Goal: Find specific page/section: Find specific page/section

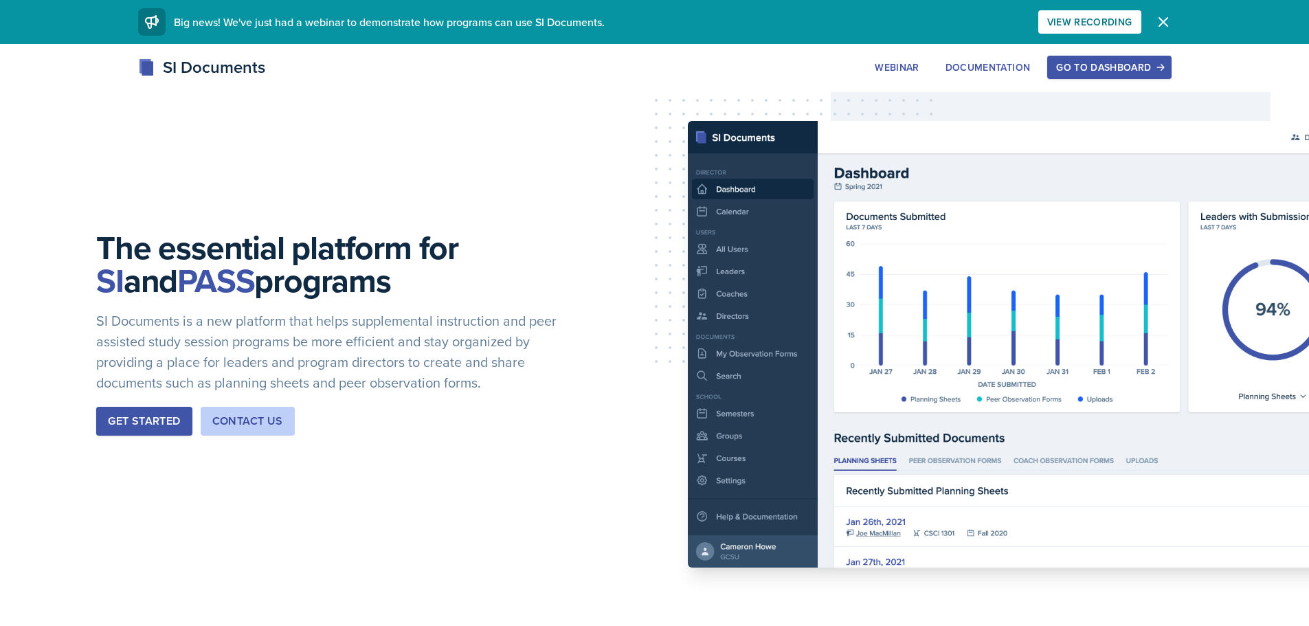
click at [1075, 71] on div "Go to Dashboard" at bounding box center [1109, 67] width 106 height 11
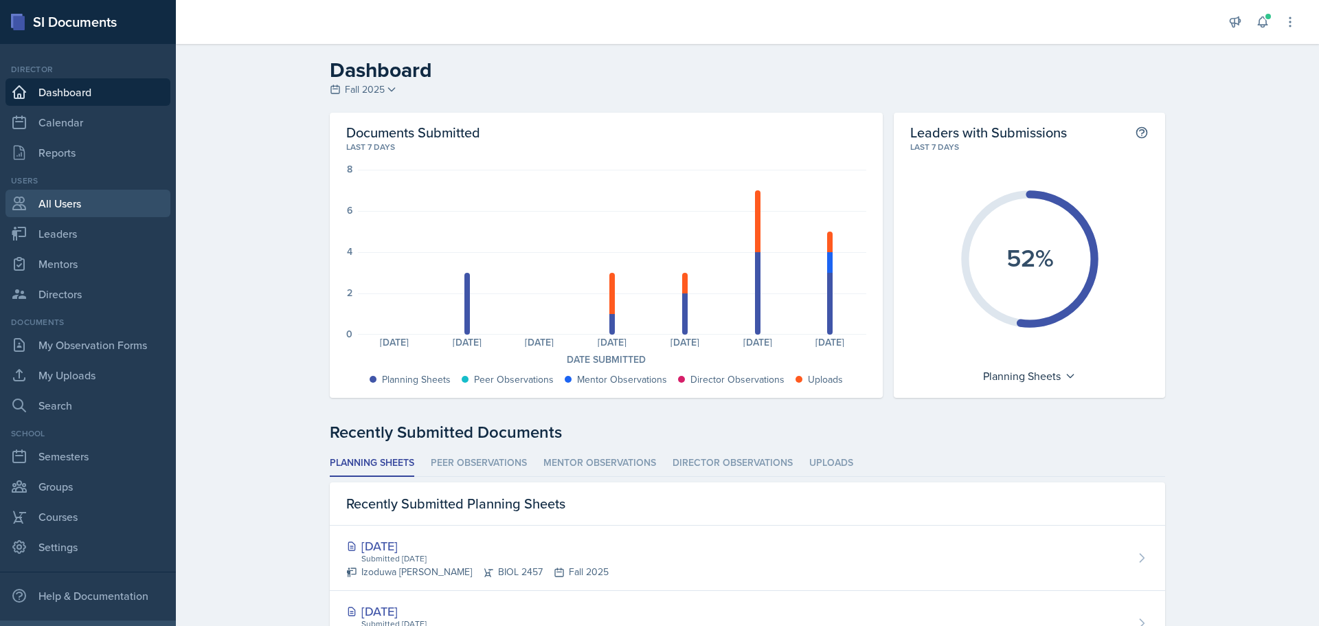
click at [61, 205] on link "All Users" at bounding box center [87, 203] width 165 height 27
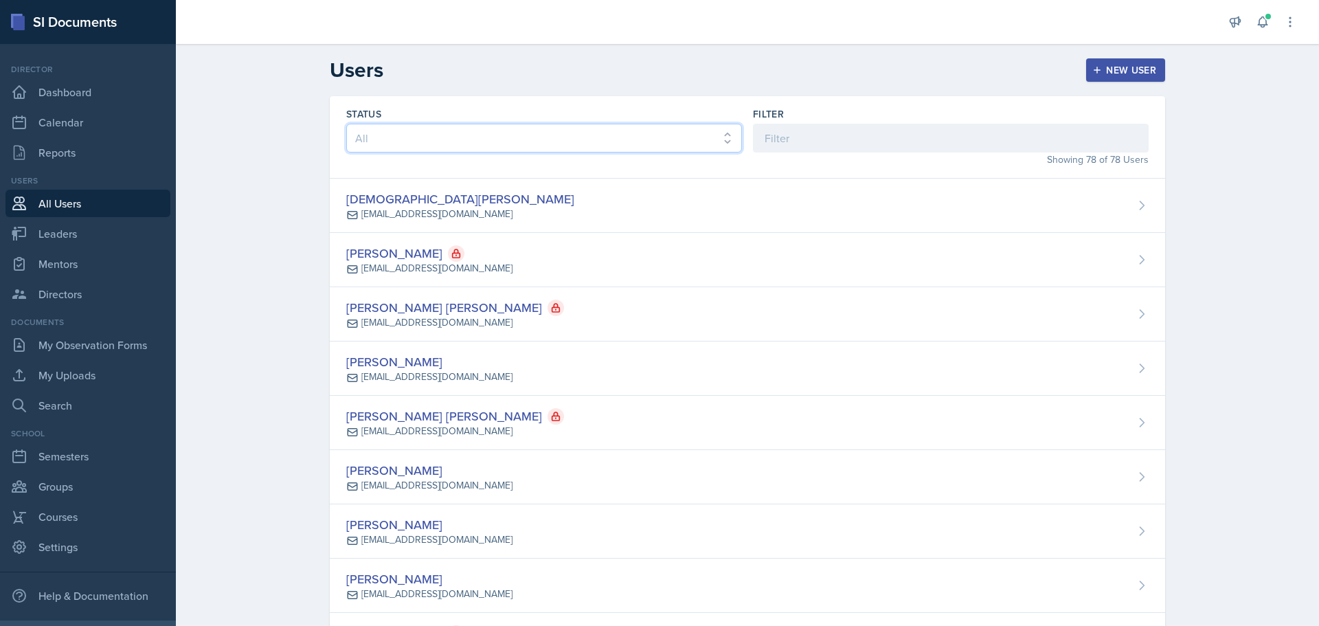
click at [434, 129] on select "All Active Inactive" at bounding box center [544, 138] width 396 height 29
click at [779, 130] on input at bounding box center [951, 138] width 396 height 29
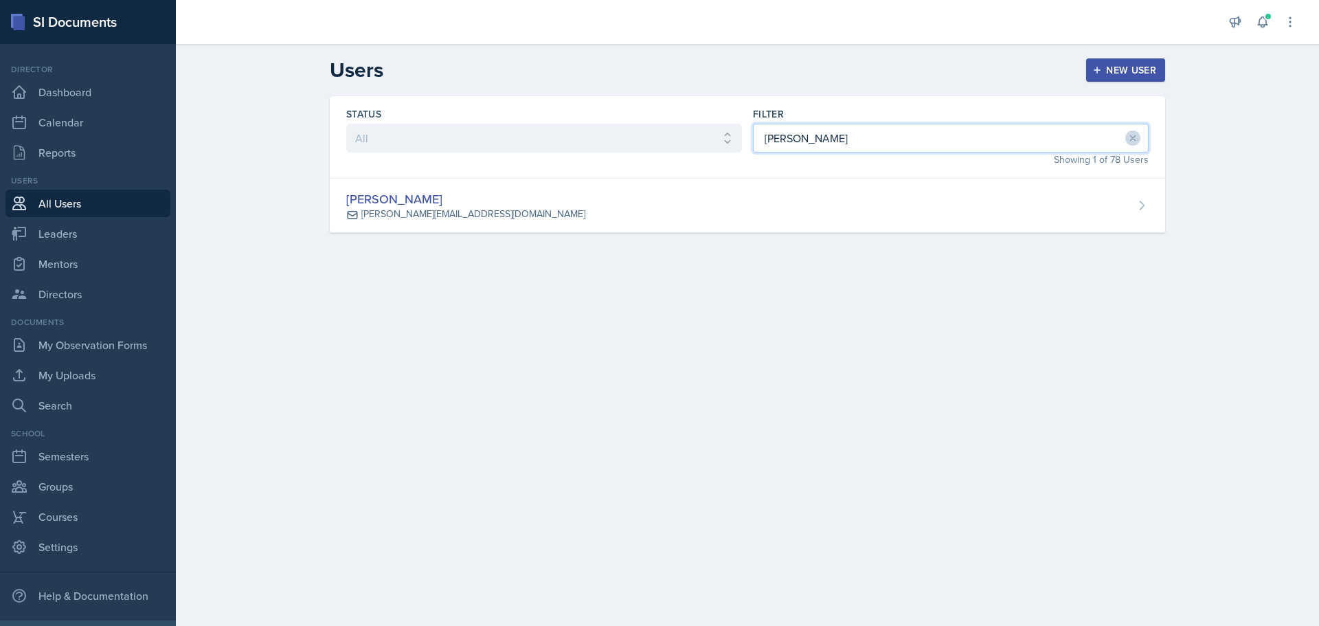
type input "[PERSON_NAME]"
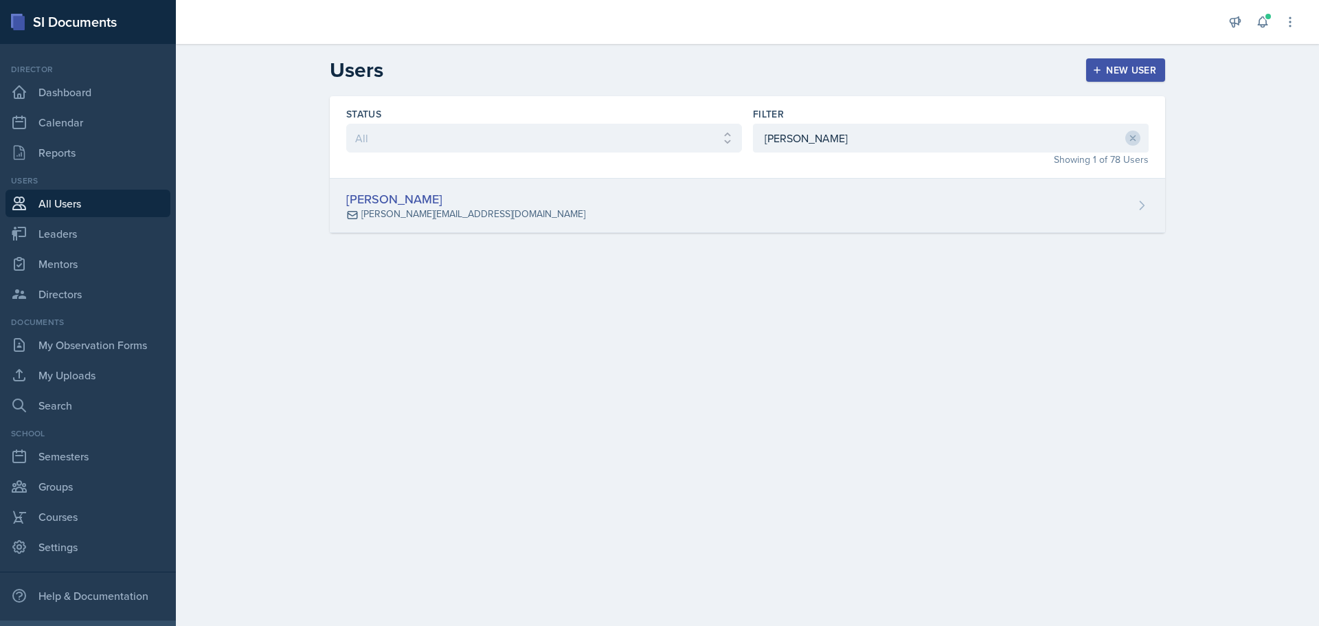
click at [361, 199] on div "[PERSON_NAME]" at bounding box center [465, 199] width 239 height 19
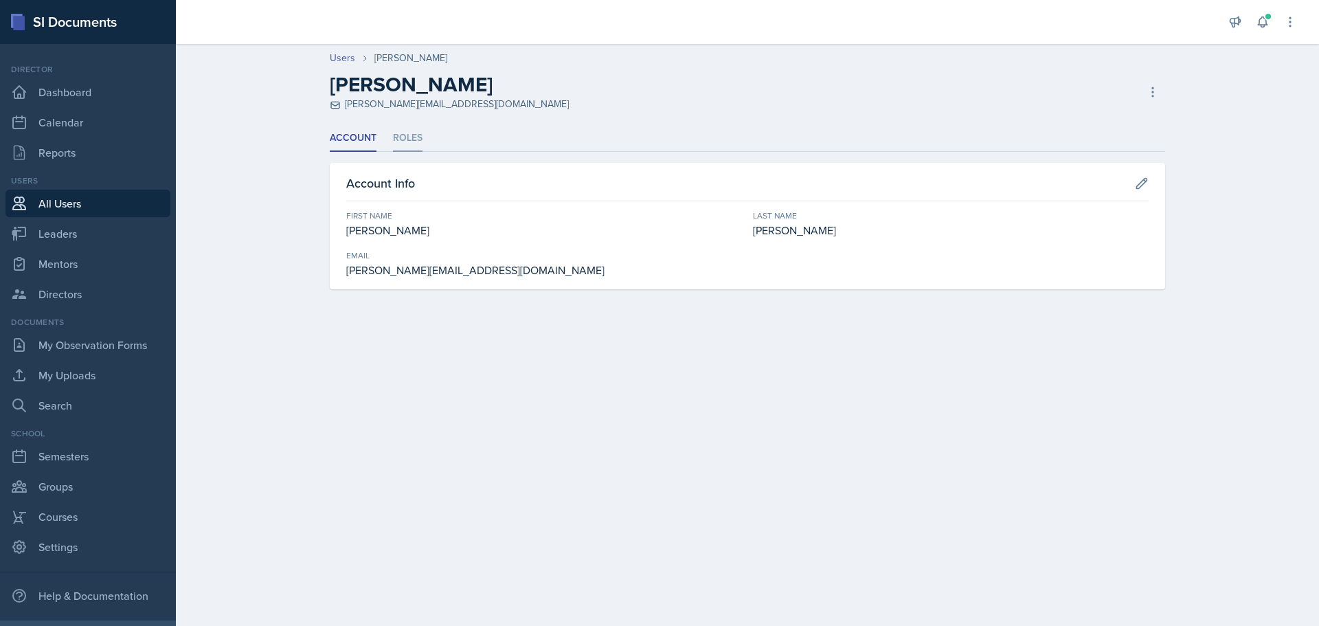
click at [405, 134] on li "Roles" at bounding box center [408, 138] width 30 height 27
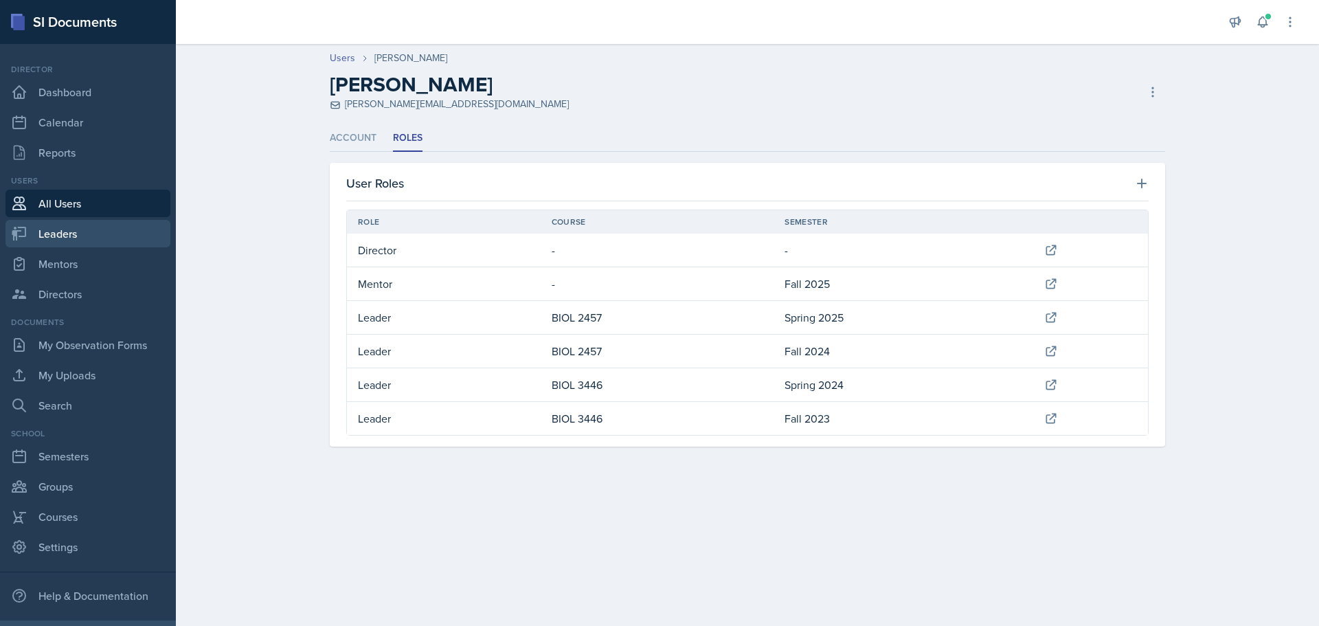
click at [69, 229] on link "Leaders" at bounding box center [87, 233] width 165 height 27
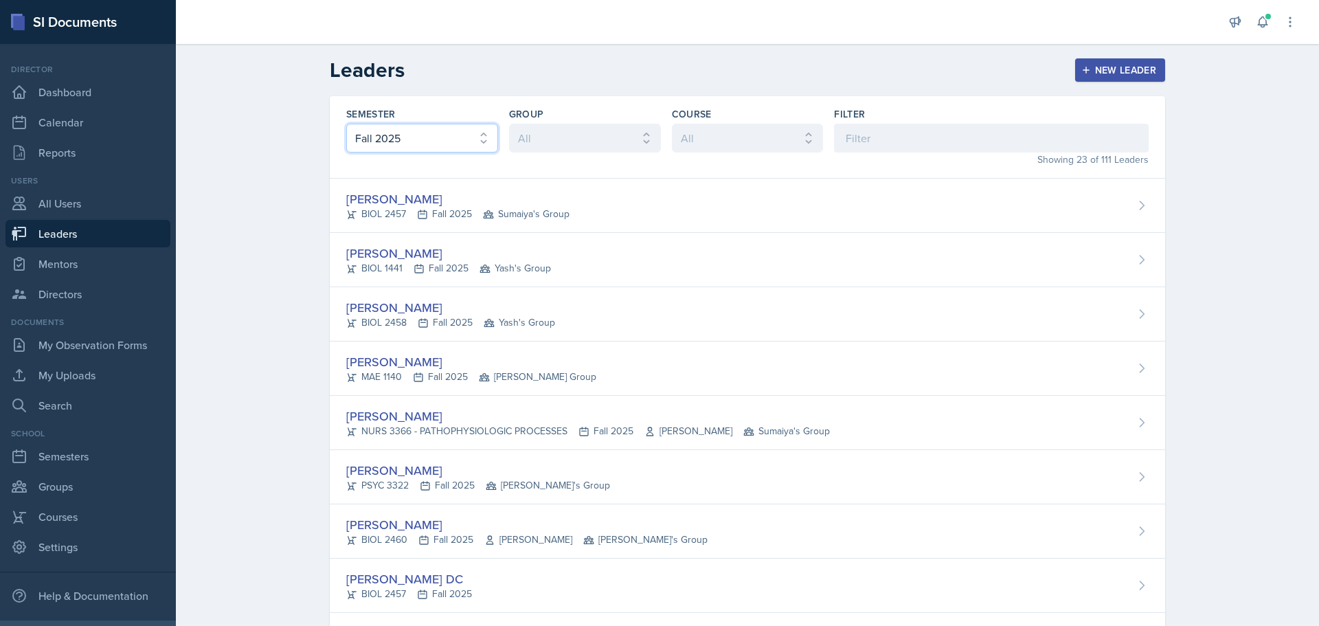
click at [417, 141] on select "All Fall 2025 Spring 2025 Fall 2024 Spring 2024 Fall 2023" at bounding box center [422, 138] width 152 height 29
select select "a681a9dd-bef2-4d44-b64a-82040801c701"
click at [346, 124] on select "All Fall 2025 Spring 2025 Fall 2024 Spring 2024 Fall 2023" at bounding box center [422, 138] width 152 height 29
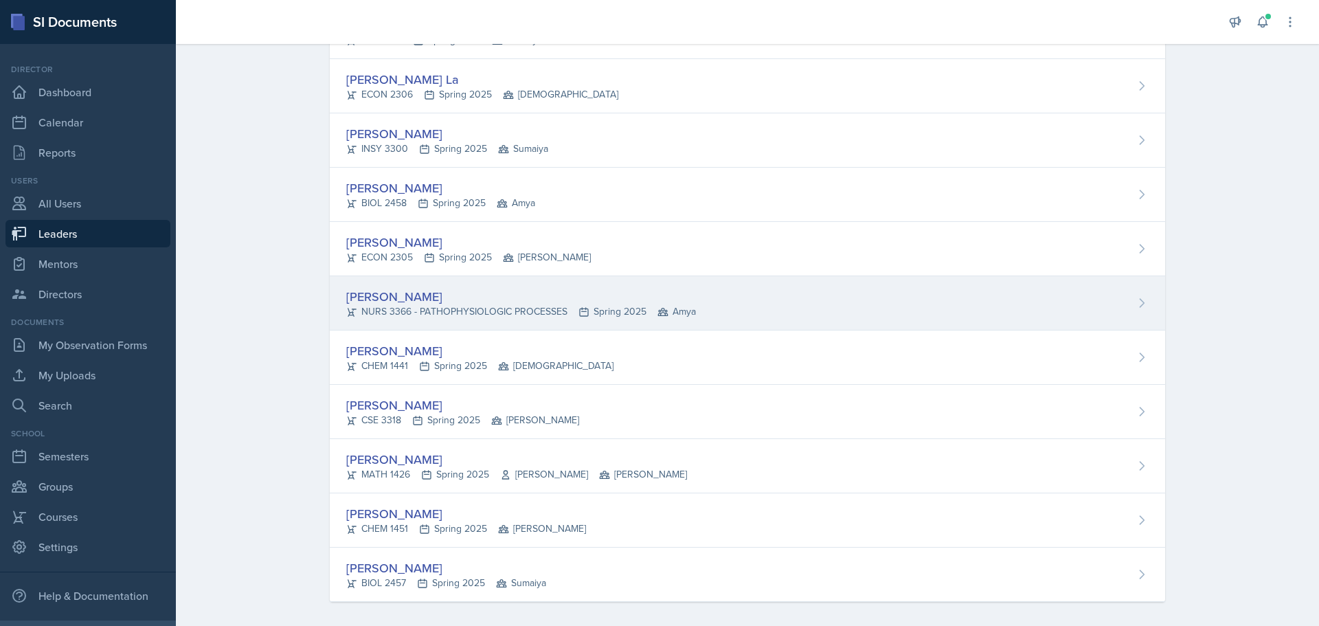
scroll to position [726, 0]
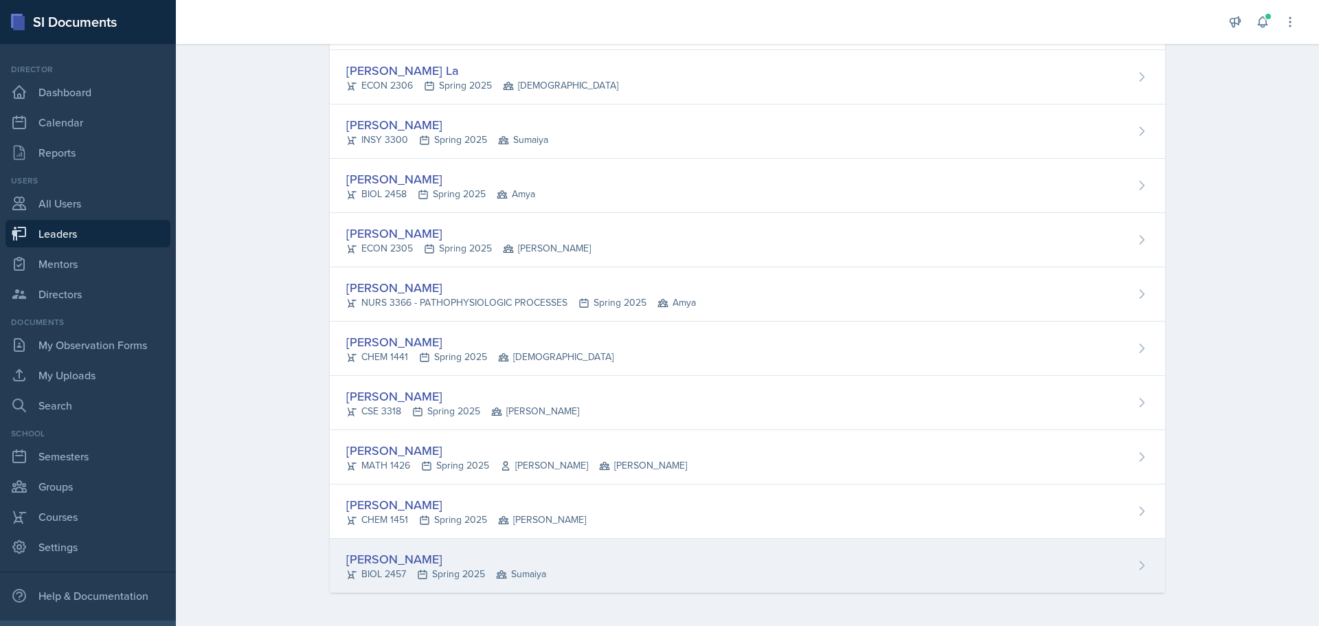
click at [464, 557] on div "[PERSON_NAME]" at bounding box center [446, 559] width 200 height 19
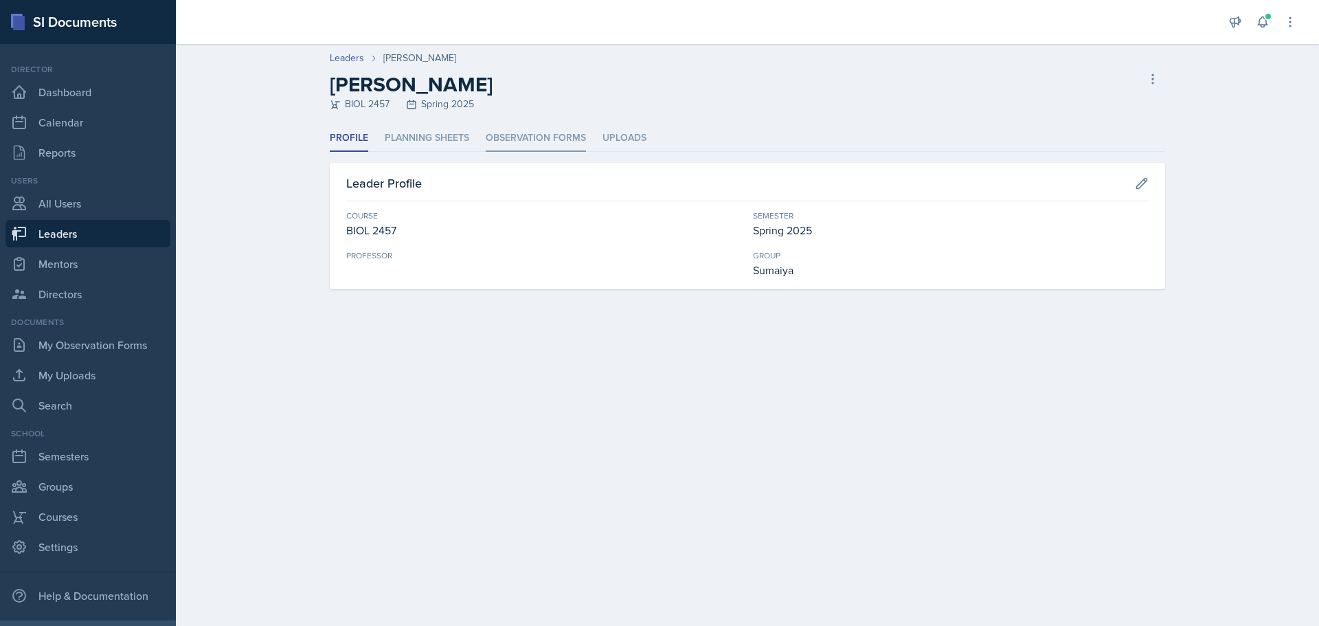
click at [550, 137] on li "Observation Forms" at bounding box center [536, 138] width 100 height 27
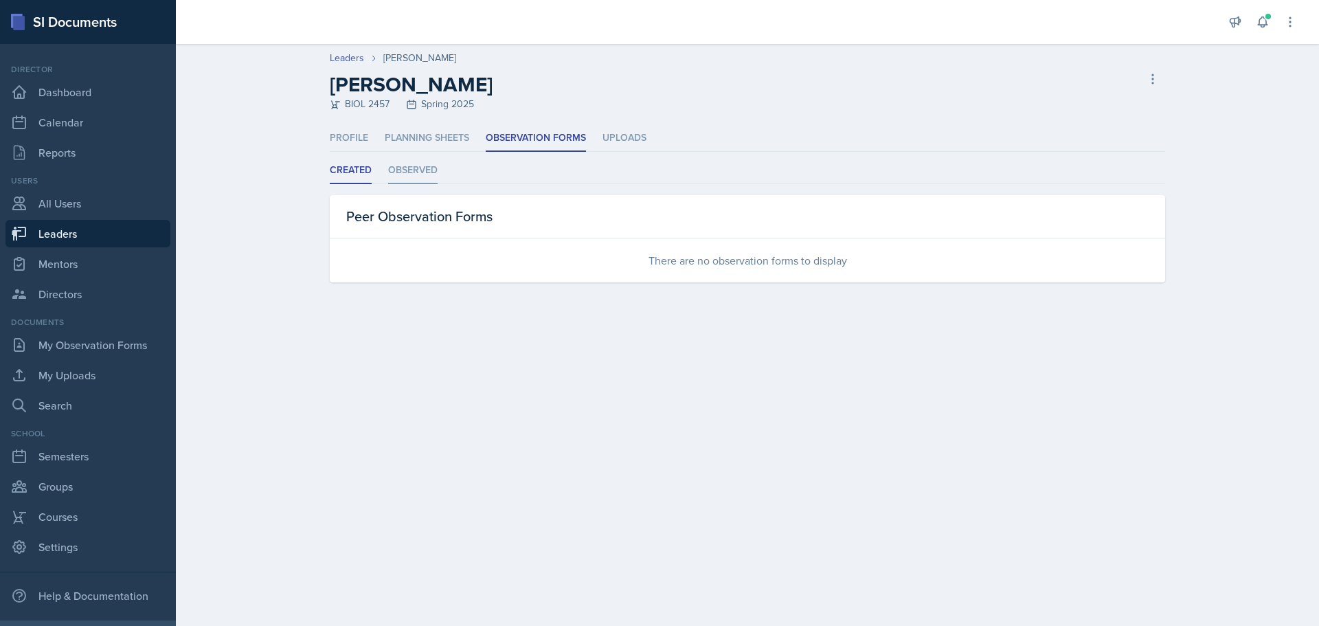
click at [419, 175] on li "Observed" at bounding box center [412, 170] width 49 height 27
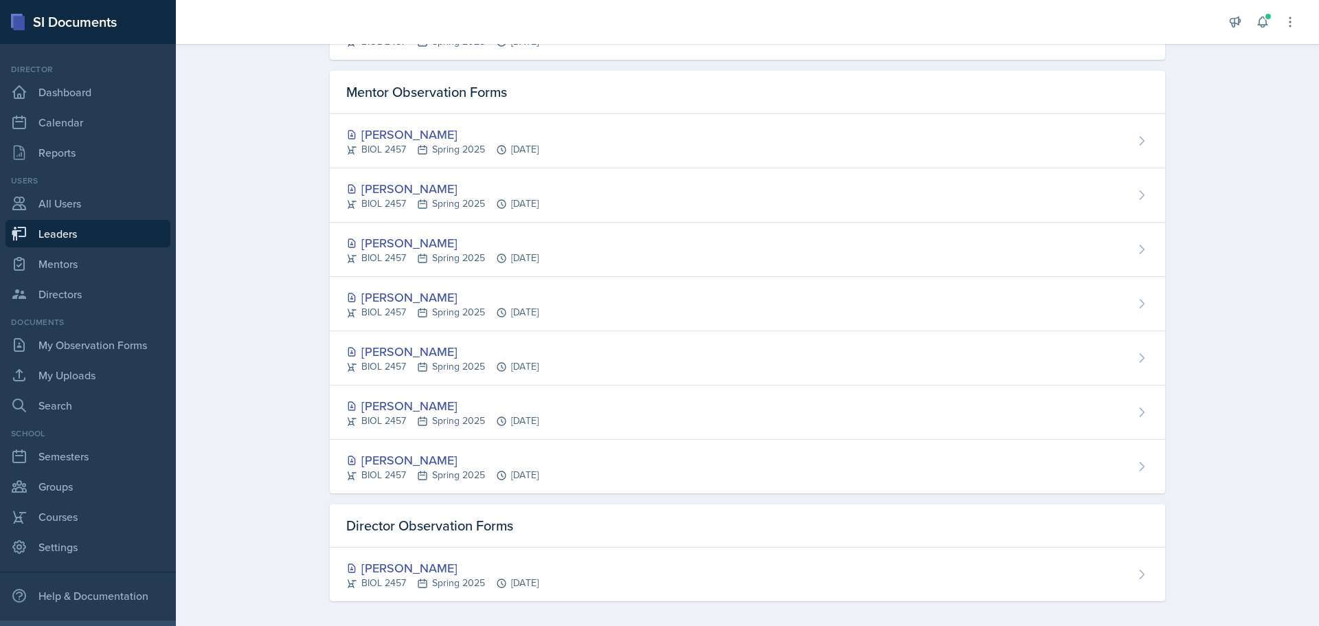
scroll to position [241, 0]
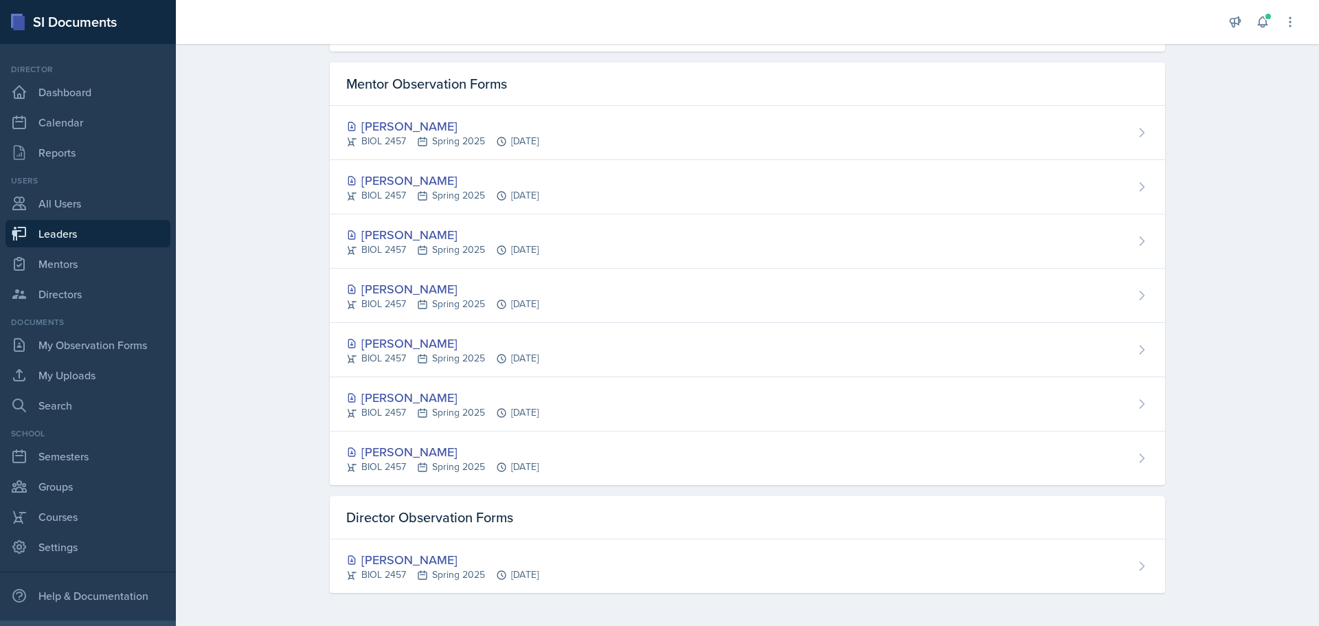
select select "a681a9dd-bef2-4d44-b64a-82040801c701"
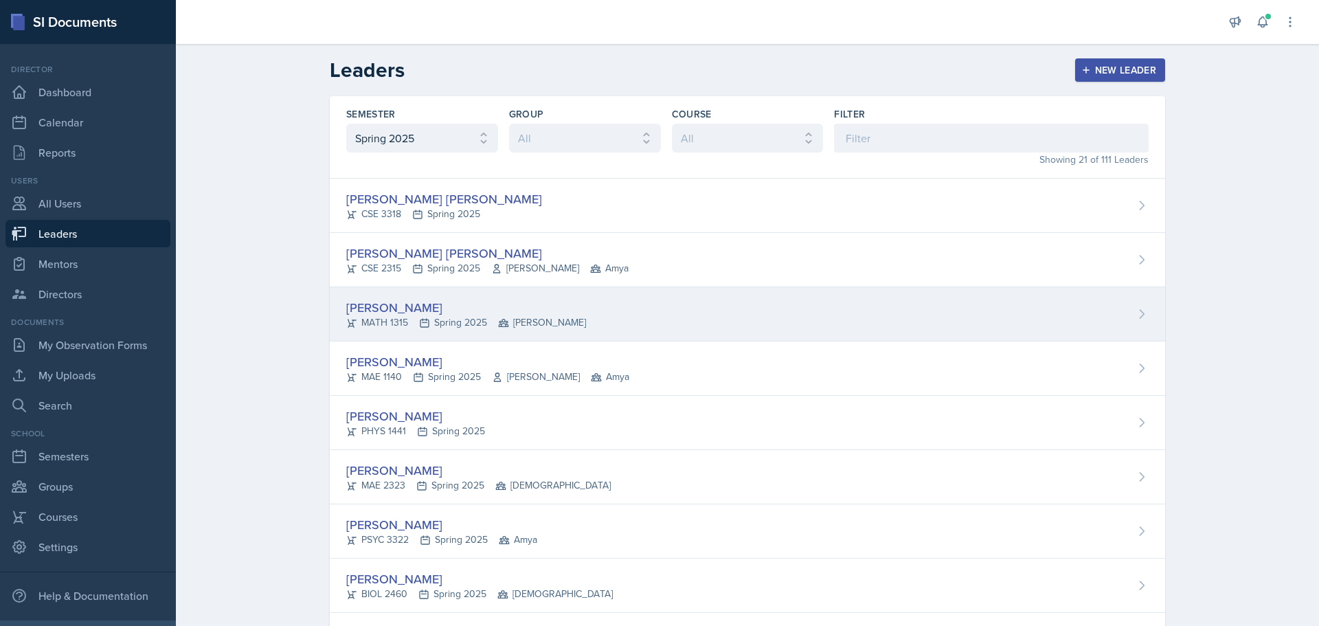
click at [512, 297] on div "[PERSON_NAME] MATH 1315 Spring 2025 [PERSON_NAME]" at bounding box center [748, 314] width 836 height 54
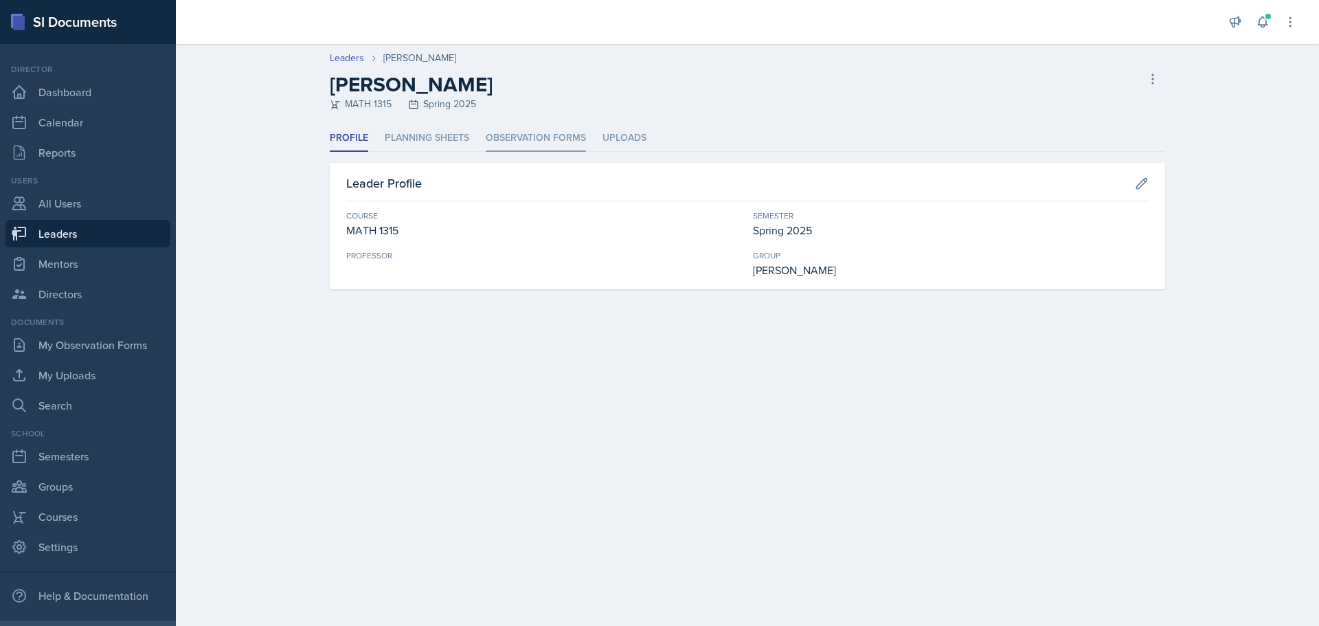
click at [553, 140] on li "Observation Forms" at bounding box center [536, 138] width 100 height 27
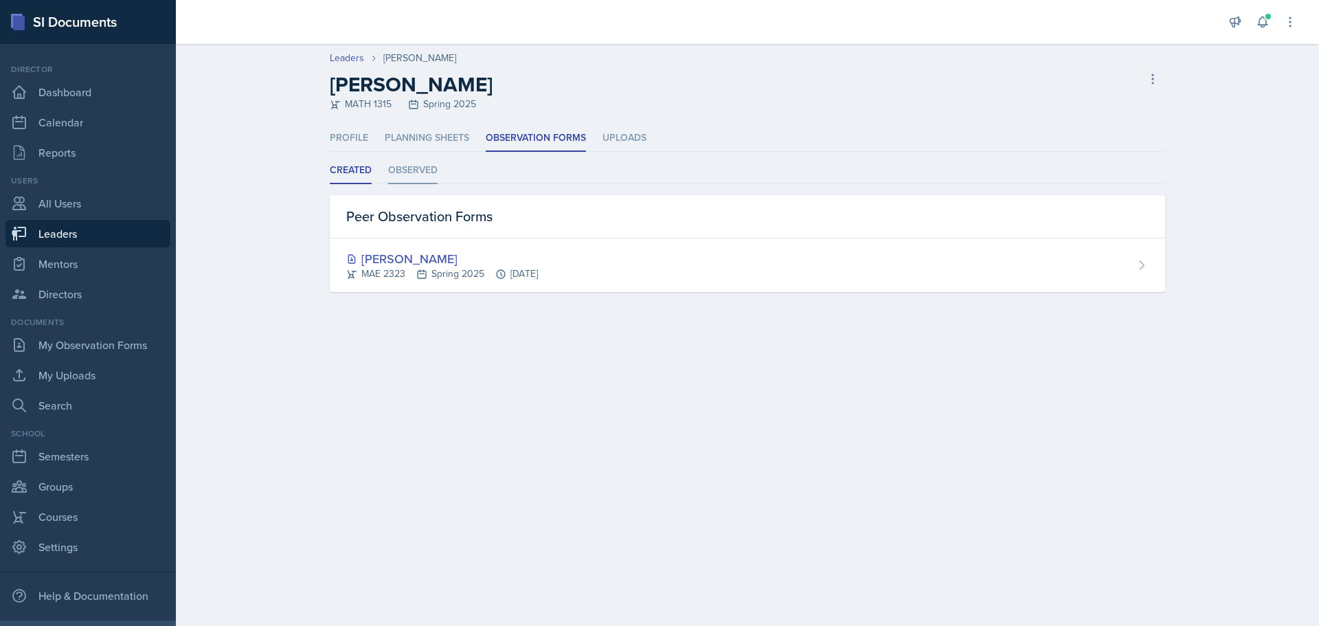
click at [405, 169] on li "Observed" at bounding box center [412, 170] width 49 height 27
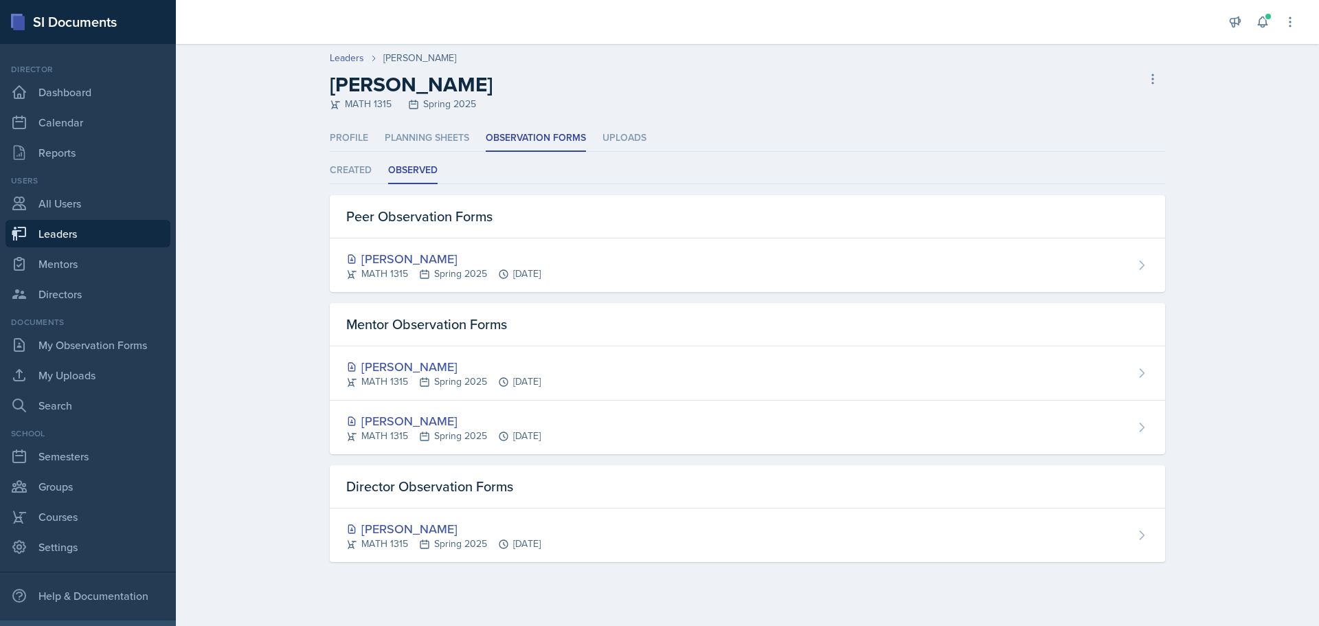
click at [62, 233] on link "Leaders" at bounding box center [87, 233] width 165 height 27
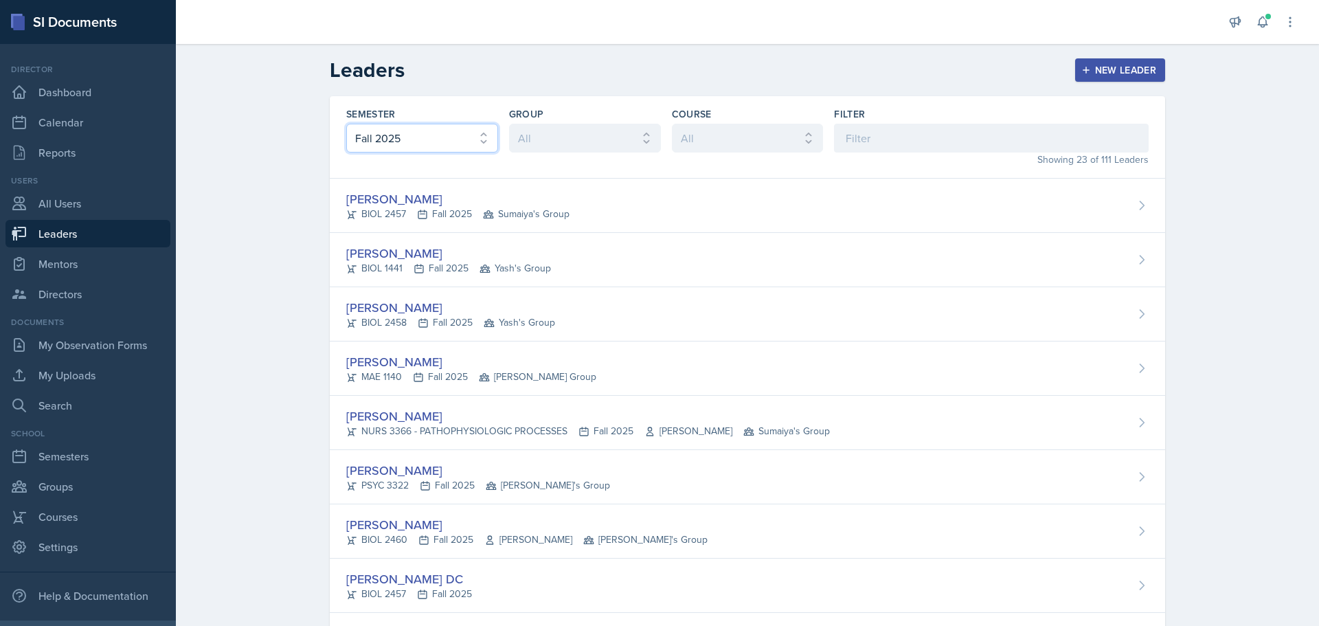
click at [457, 141] on select "All Fall 2025 Spring 2025 Fall 2024 Spring 2024 Fall 2023" at bounding box center [422, 138] width 152 height 29
select select "a681a9dd-bef2-4d44-b64a-82040801c701"
click at [346, 124] on select "All Fall 2025 Spring 2025 Fall 2024 Spring 2024 Fall 2023" at bounding box center [422, 138] width 152 height 29
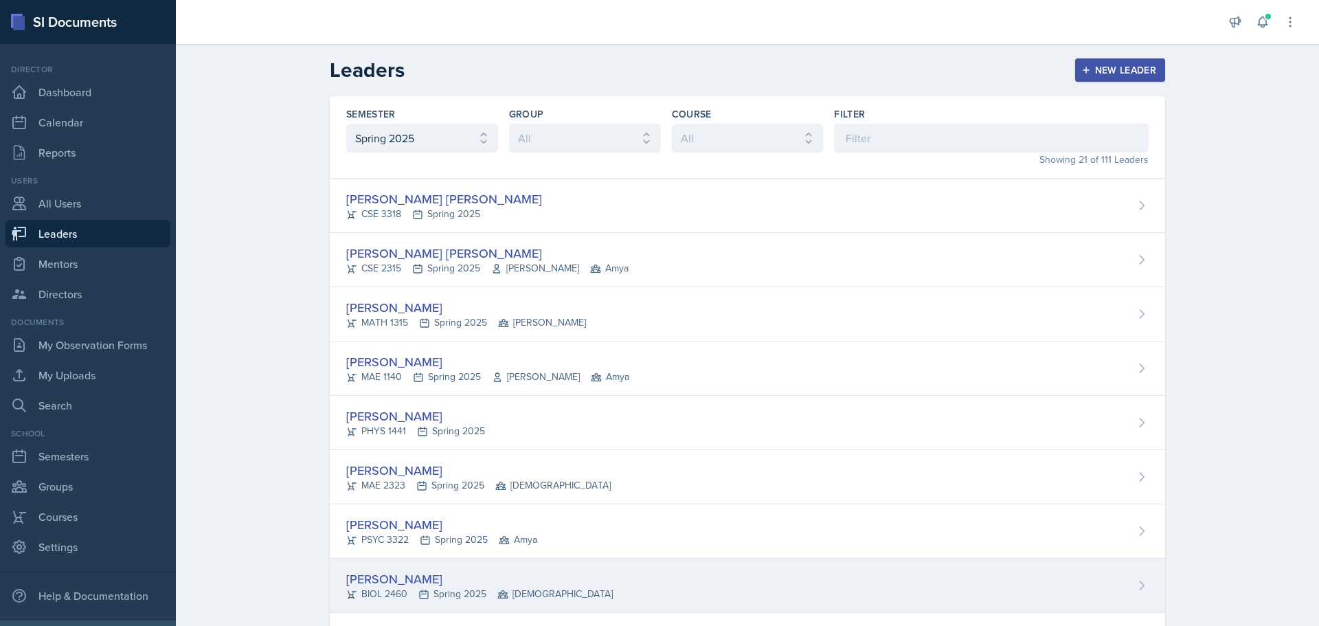
click at [472, 576] on div "[PERSON_NAME]" at bounding box center [479, 579] width 267 height 19
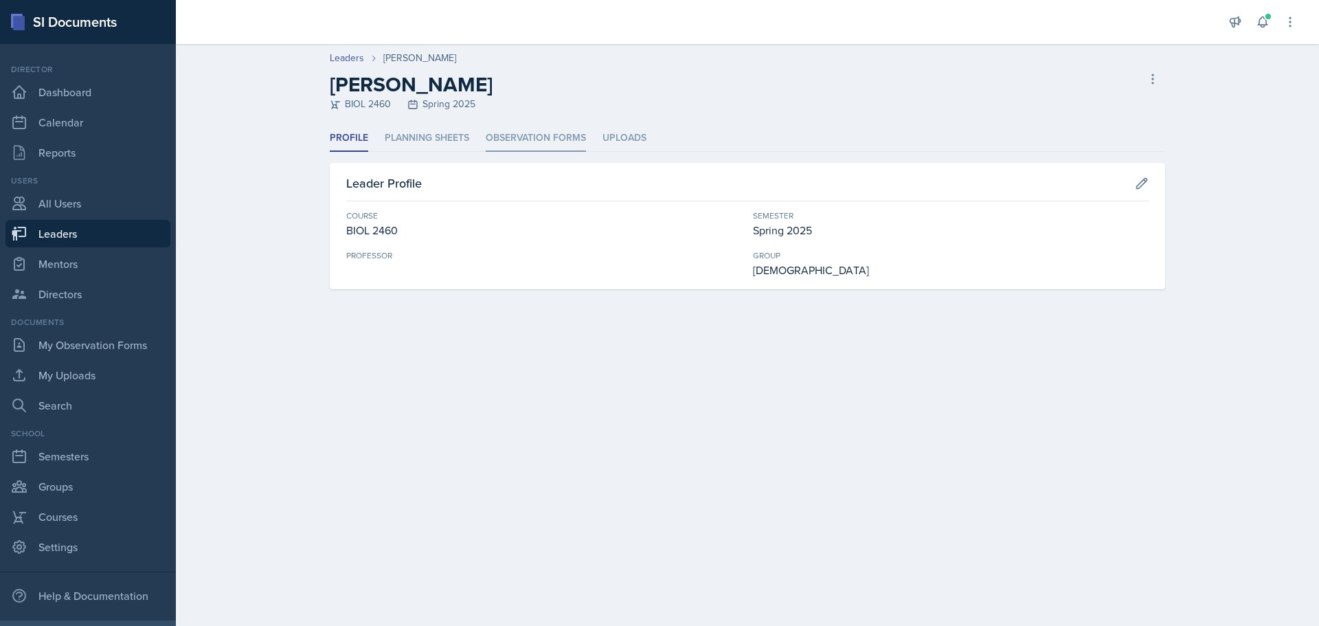
click at [540, 141] on li "Observation Forms" at bounding box center [536, 138] width 100 height 27
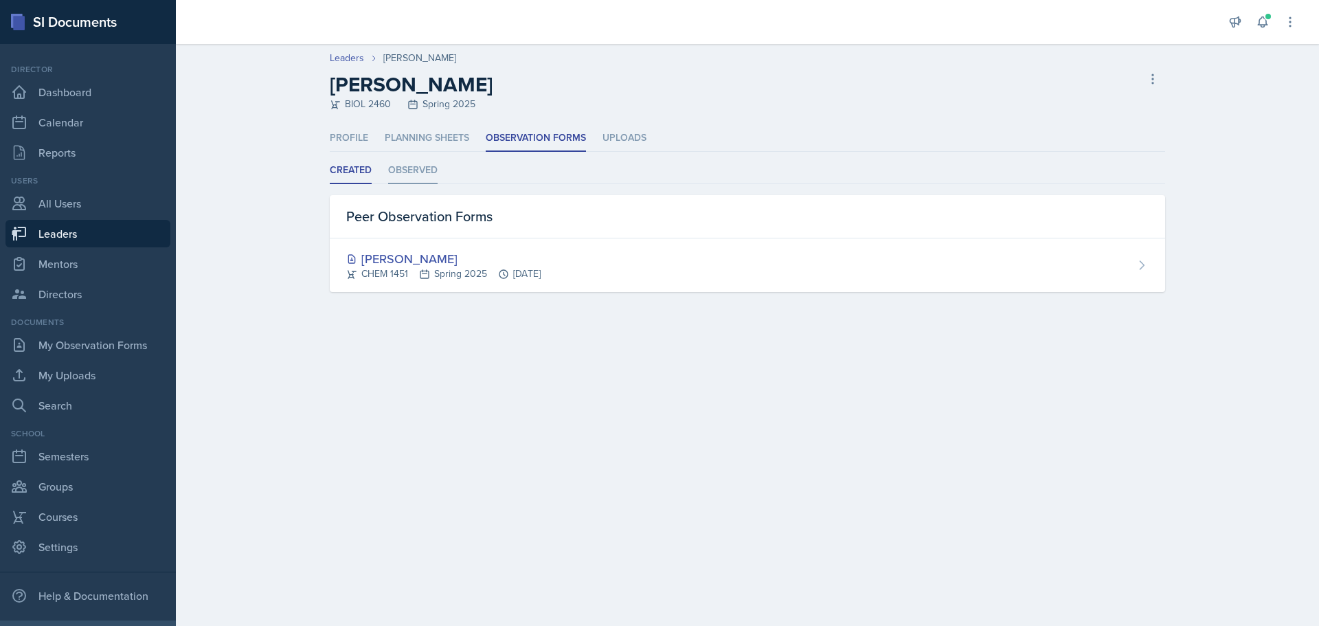
click at [394, 171] on li "Observed" at bounding box center [412, 170] width 49 height 27
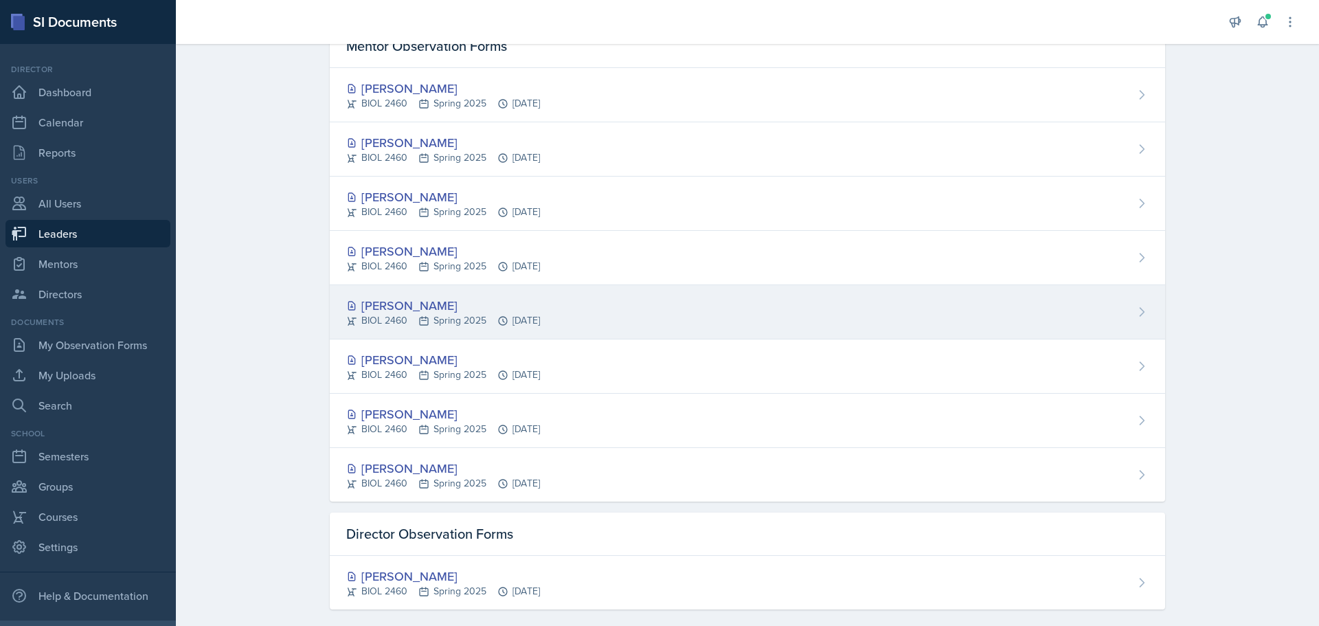
scroll to position [295, 0]
